Goal: Check status: Check status

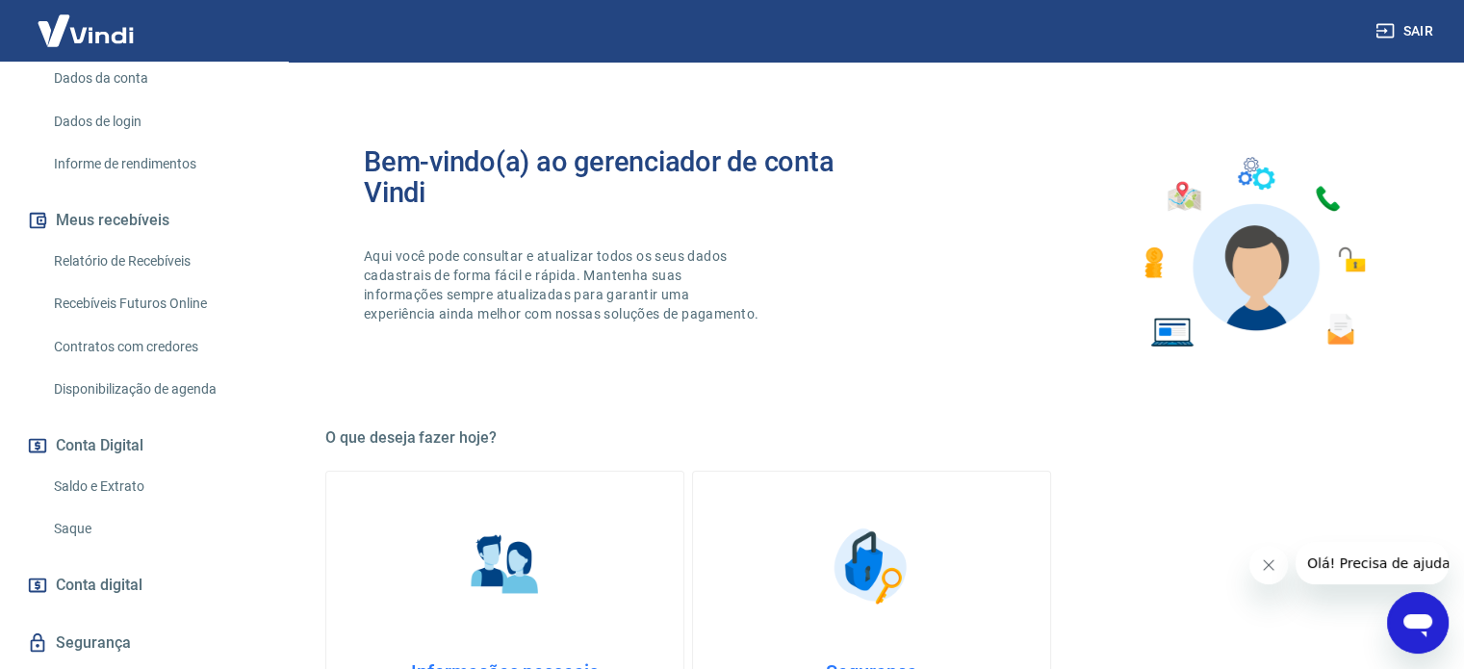
scroll to position [335, 0]
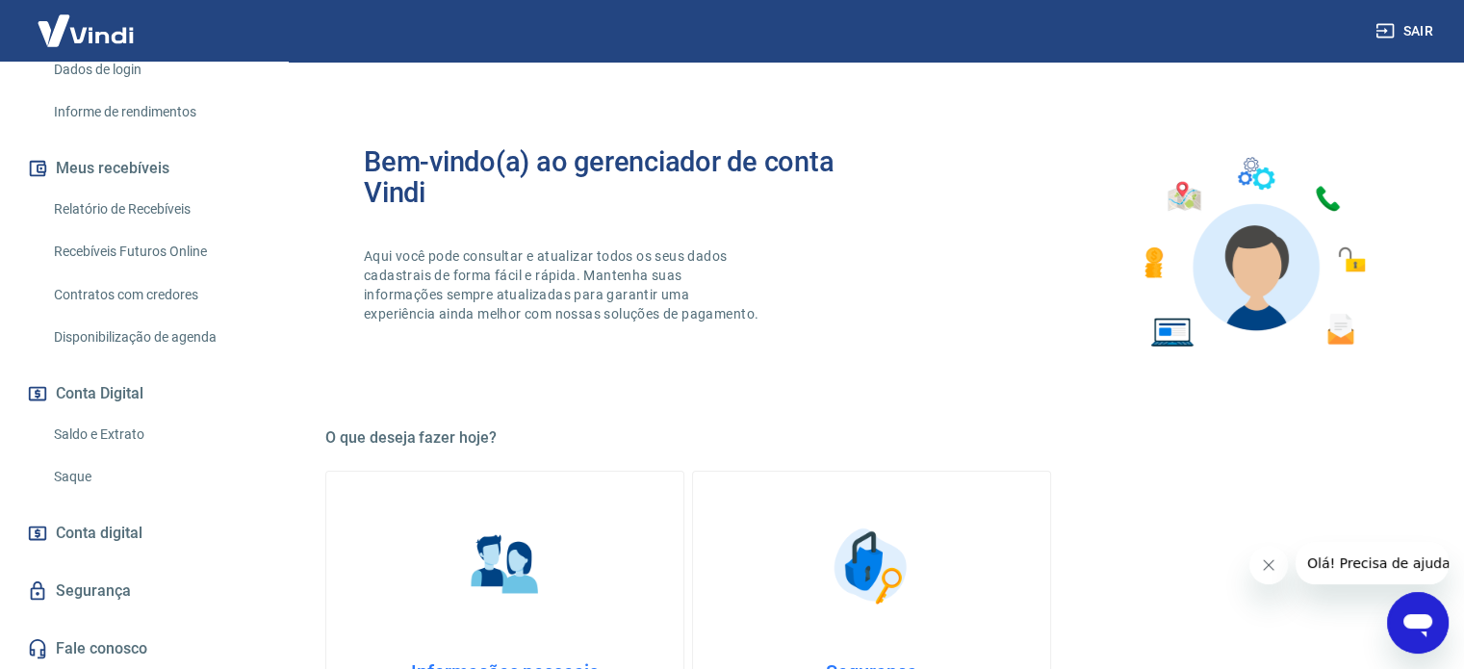
click at [109, 430] on link "Saldo e Extrato" at bounding box center [155, 434] width 218 height 39
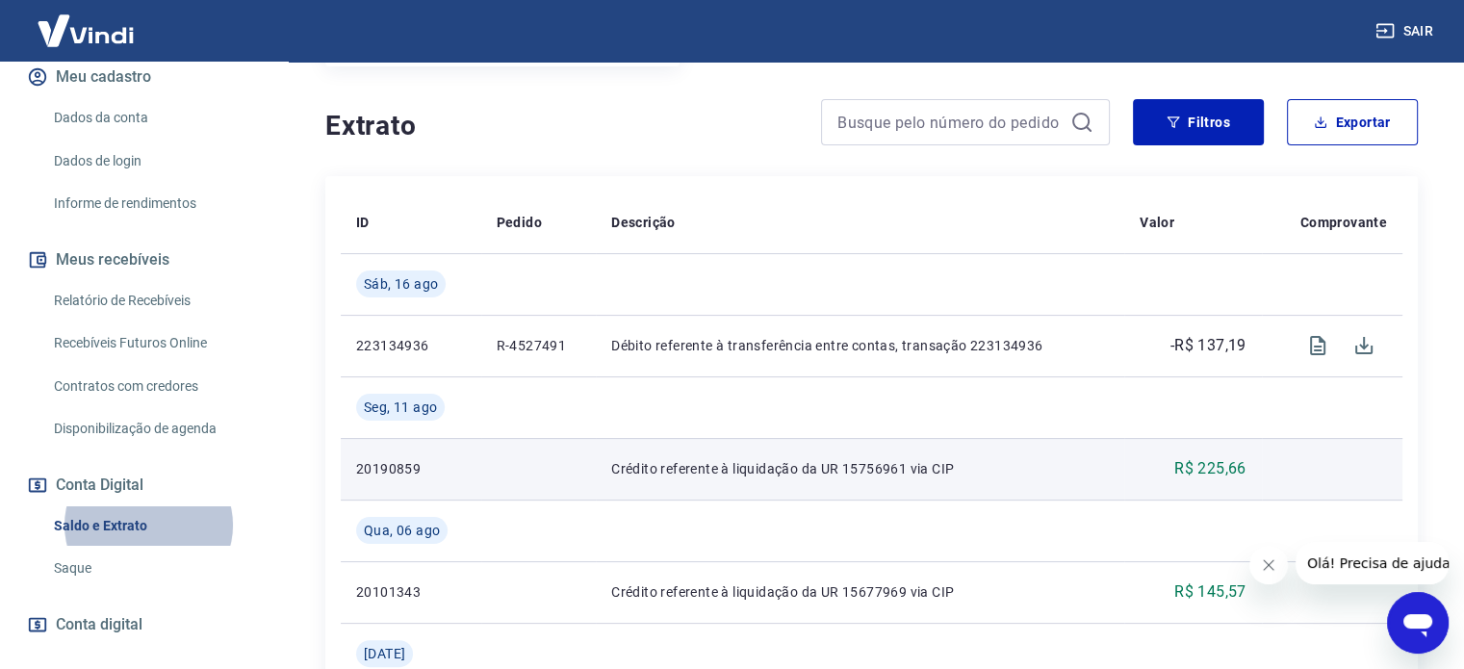
scroll to position [219, 0]
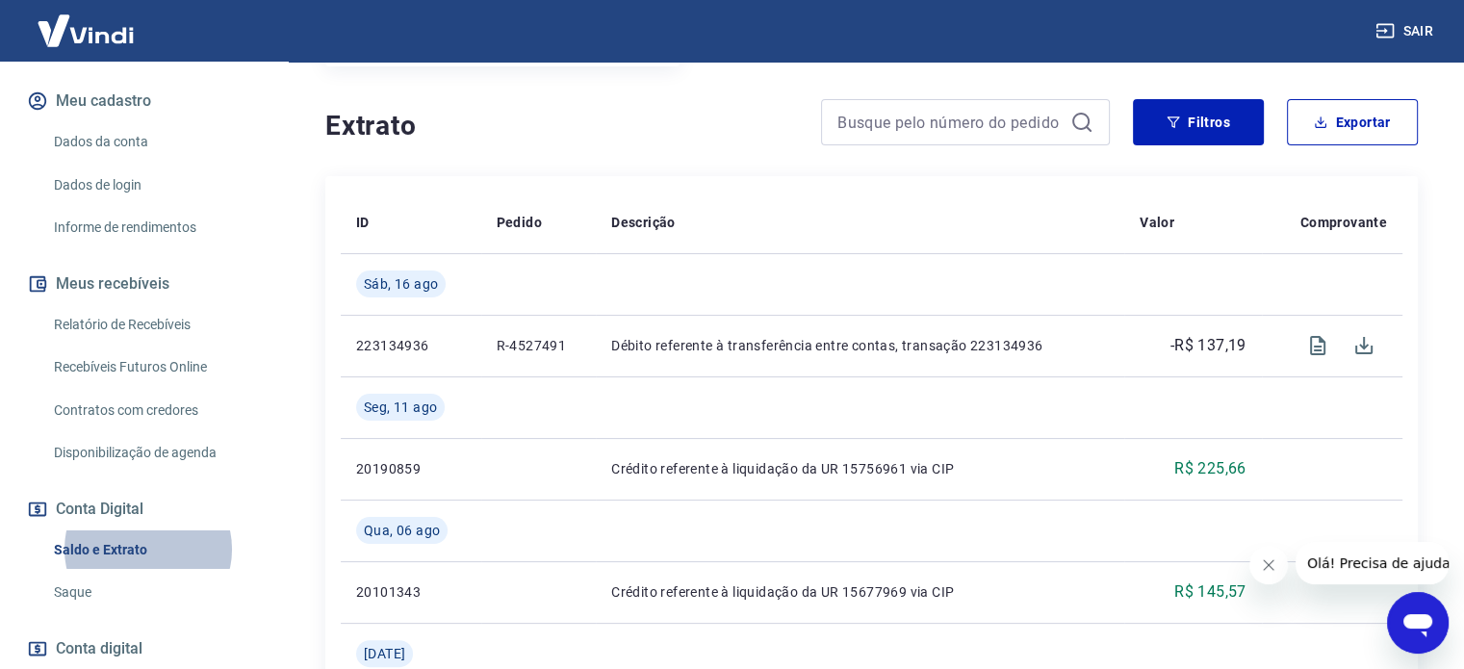
click at [608, 159] on div "Extrato Filtros Exportar" at bounding box center [871, 130] width 1092 height 62
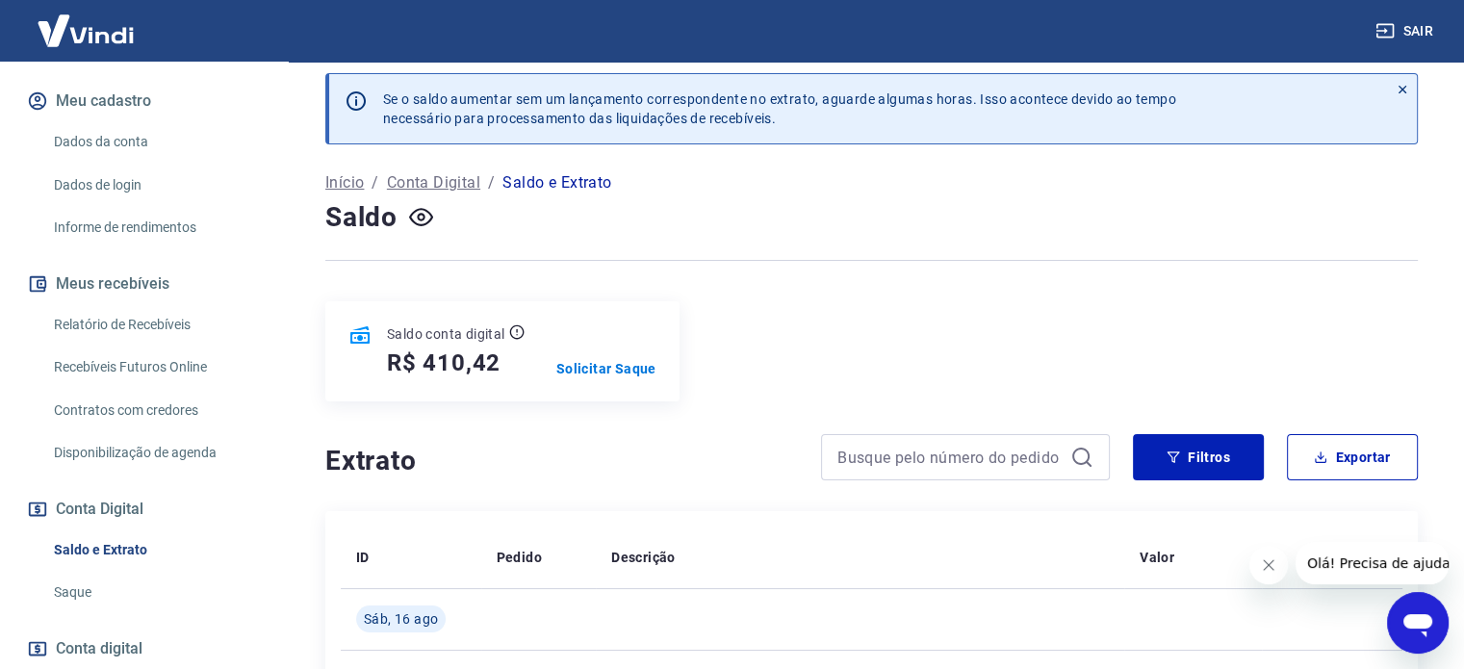
scroll to position [0, 0]
